Goal: Navigation & Orientation: Find specific page/section

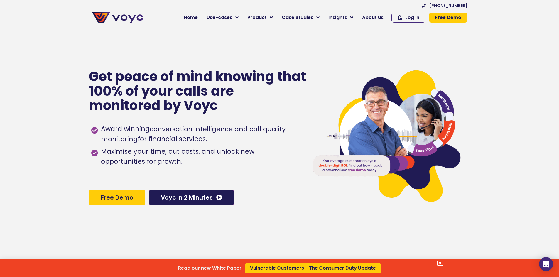
click at [194, 18] on div "Read our new White Paper Vulnerable Customers - The Consumer Duty Update" at bounding box center [279, 138] width 559 height 277
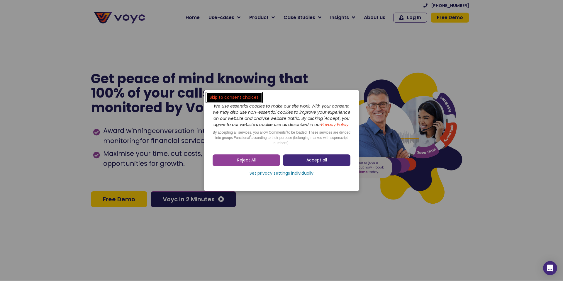
click at [313, 161] on span "Accept all" at bounding box center [317, 161] width 21 height 6
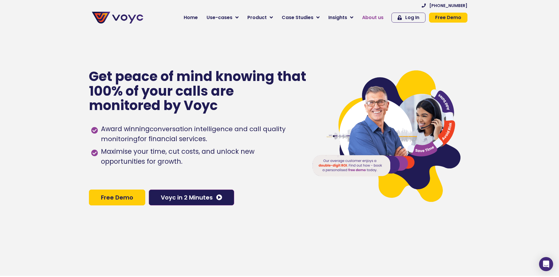
click at [375, 18] on span "About us" at bounding box center [372, 17] width 21 height 7
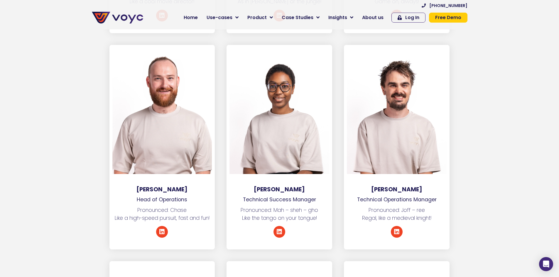
scroll to position [1232, 0]
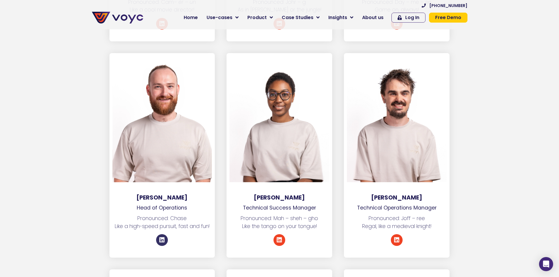
click at [159, 237] on icon at bounding box center [162, 240] width 6 height 6
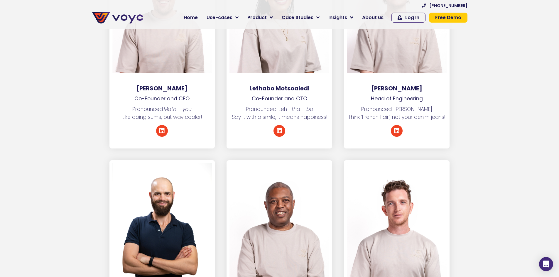
scroll to position [909, 0]
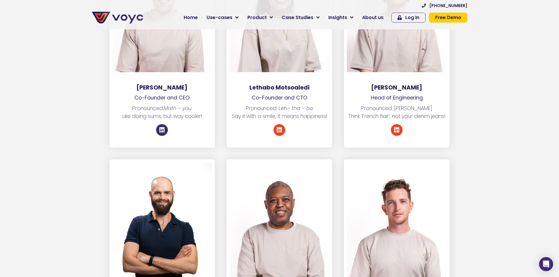
click at [163, 127] on icon at bounding box center [162, 130] width 6 height 6
click at [283, 124] on link "Linkedin" at bounding box center [279, 130] width 12 height 12
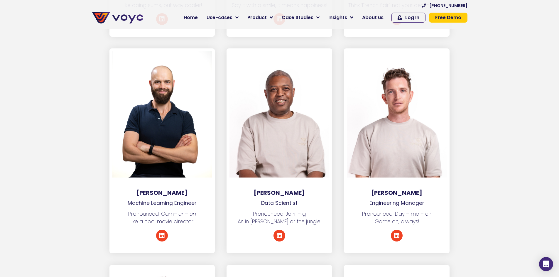
scroll to position [1027, 0]
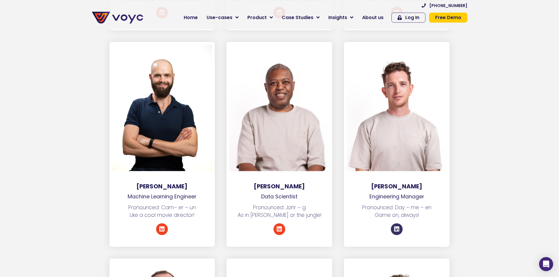
click at [396, 226] on icon at bounding box center [397, 229] width 6 height 6
click at [281, 226] on icon at bounding box center [279, 229] width 6 height 6
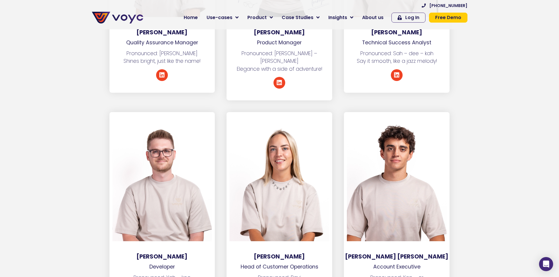
scroll to position [1701, 0]
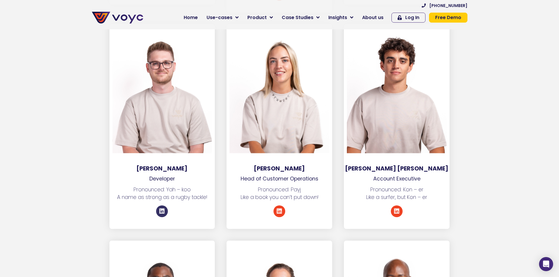
click at [158, 205] on link "Linkedin" at bounding box center [162, 211] width 12 height 12
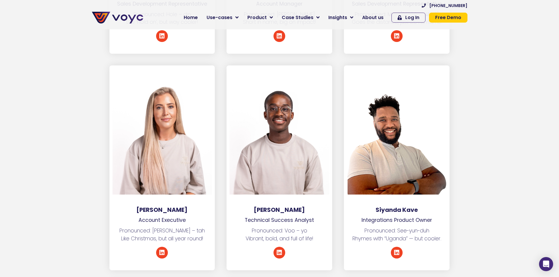
scroll to position [2318, 0]
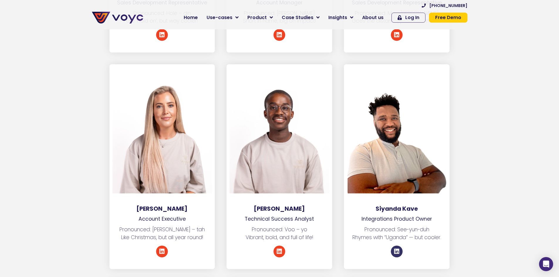
click at [395, 248] on icon at bounding box center [397, 251] width 6 height 6
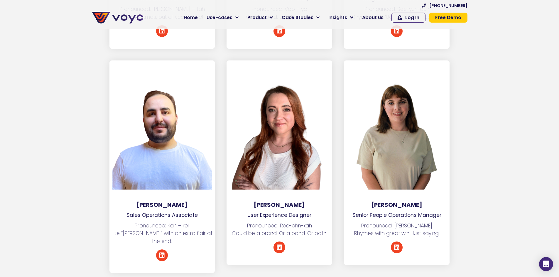
scroll to position [2582, 0]
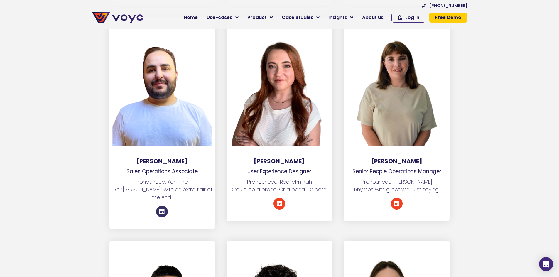
click at [162, 209] on icon at bounding box center [162, 212] width 6 height 6
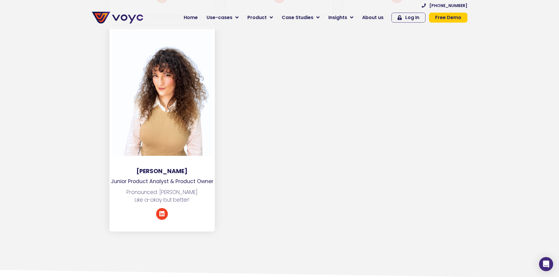
scroll to position [3022, 0]
